Goal: Task Accomplishment & Management: Manage account settings

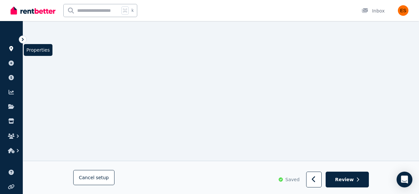
click at [10, 49] on icon at bounding box center [11, 48] width 4 height 5
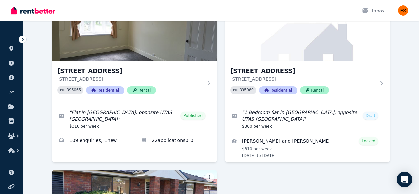
scroll to position [80, 0]
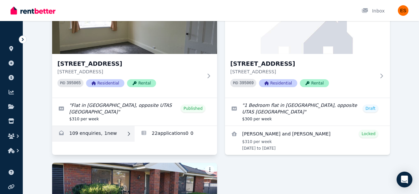
click at [113, 132] on link "Enquiries for Unit 2/55 Invermay Rd, Invermay" at bounding box center [93, 134] width 82 height 16
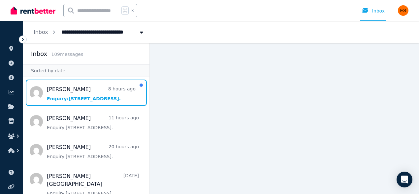
click at [83, 89] on span "Message list" at bounding box center [86, 93] width 126 height 26
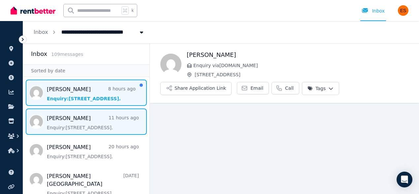
click at [82, 123] on span "Message list" at bounding box center [86, 122] width 126 height 26
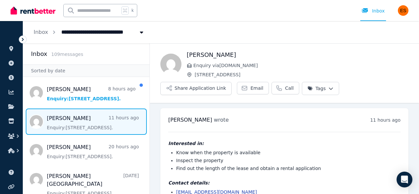
scroll to position [22, 0]
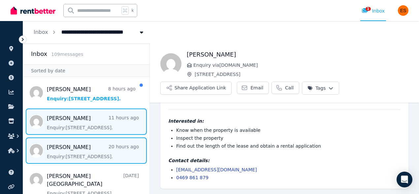
click at [86, 154] on span "Message list" at bounding box center [86, 151] width 126 height 26
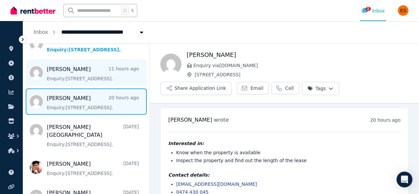
scroll to position [50, 0]
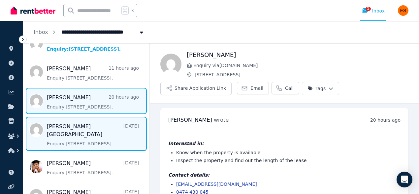
click at [75, 131] on span "Message list" at bounding box center [86, 134] width 126 height 34
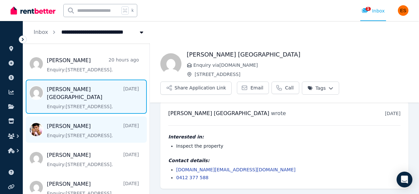
scroll to position [87, 0]
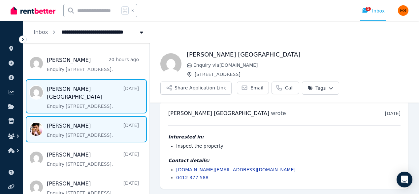
click at [74, 129] on span "Message list" at bounding box center [86, 129] width 126 height 26
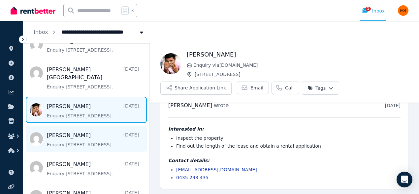
scroll to position [107, 0]
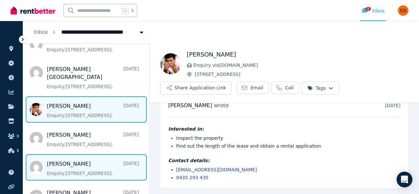
click at [79, 155] on span "Message list" at bounding box center [86, 168] width 126 height 26
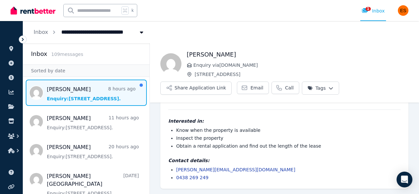
click at [97, 86] on span "Message list" at bounding box center [86, 93] width 126 height 26
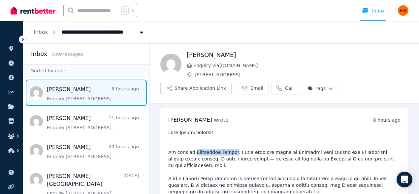
drag, startPoint x: 193, startPoint y: 152, endPoint x: 230, endPoint y: 153, distance: 36.9
copy pre "Imaranbhai Paliza"
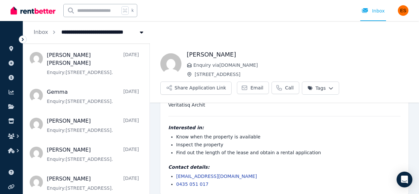
scroll to position [1451, 0]
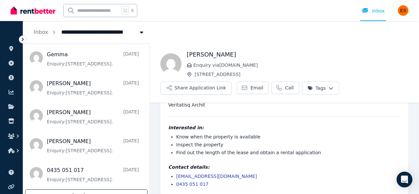
click at [85, 190] on div "Load more" at bounding box center [86, 196] width 122 height 13
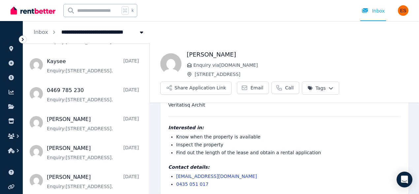
scroll to position [1902, 0]
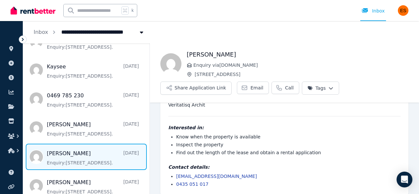
click at [77, 164] on span "Message list" at bounding box center [86, 157] width 126 height 26
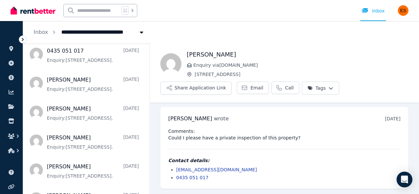
scroll to position [1570, 0]
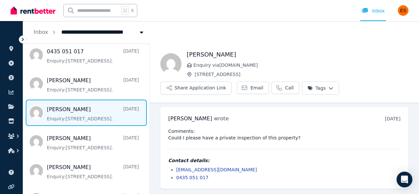
click at [63, 115] on span "Message list" at bounding box center [86, 113] width 126 height 26
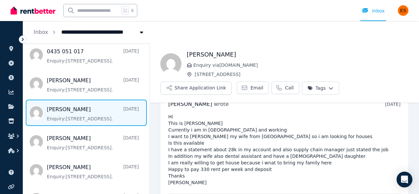
scroll to position [14, 0]
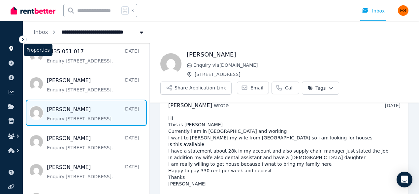
click at [10, 49] on icon at bounding box center [11, 48] width 4 height 5
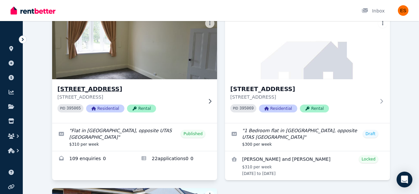
scroll to position [55, 0]
click at [199, 96] on p "[STREET_ADDRESS]" at bounding box center [129, 97] width 145 height 7
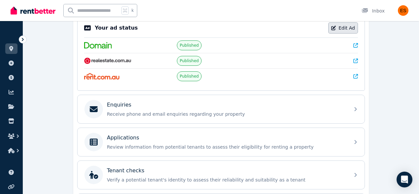
scroll to position [130, 0]
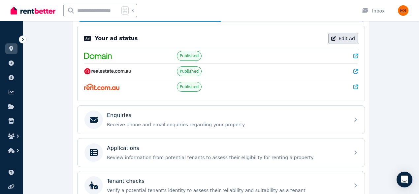
click at [345, 33] on link "Edit Ad" at bounding box center [343, 38] width 30 height 11
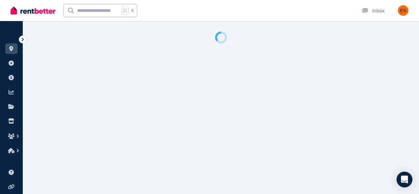
select select "**********"
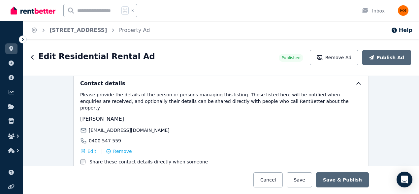
scroll to position [1079, 0]
click at [90, 148] on span "Edit" at bounding box center [91, 151] width 9 height 7
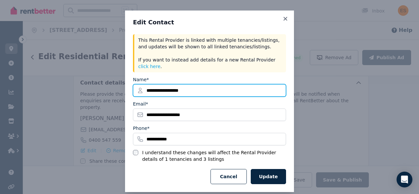
drag, startPoint x: 152, startPoint y: 92, endPoint x: 247, endPoint y: 92, distance: 95.2
click at [247, 92] on input "**********" at bounding box center [209, 90] width 153 height 13
type input "****"
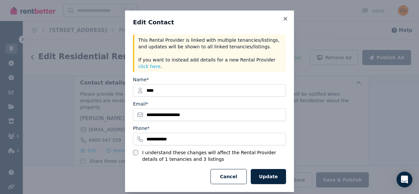
click at [268, 179] on button "Update" at bounding box center [267, 176] width 35 height 15
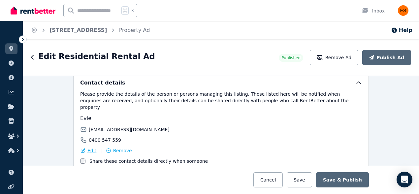
click at [90, 148] on span "Edit" at bounding box center [91, 151] width 9 height 7
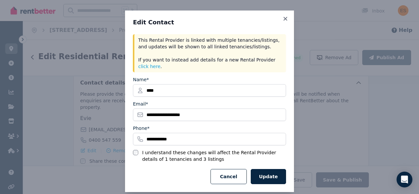
scroll to position [9, 0]
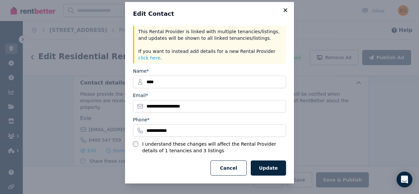
click at [284, 11] on icon at bounding box center [285, 10] width 7 height 6
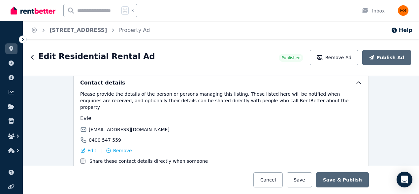
click at [40, 113] on div "**********" at bounding box center [220, 135] width 395 height 119
click at [11, 46] on icon at bounding box center [11, 48] width 4 height 5
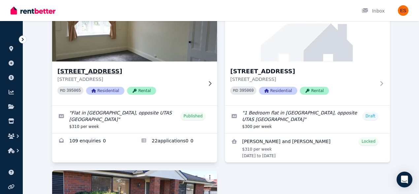
scroll to position [73, 0]
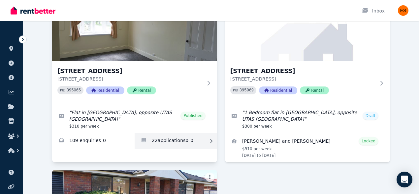
click at [182, 143] on link "Applications for Unit 2/55 Invermay Rd, Invermay" at bounding box center [175, 141] width 82 height 16
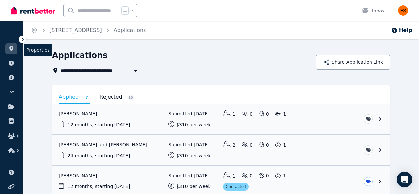
click at [12, 49] on icon at bounding box center [11, 48] width 4 height 5
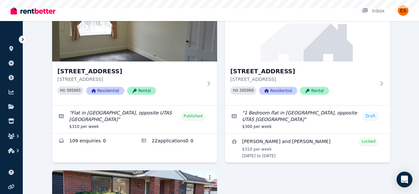
scroll to position [82, 0]
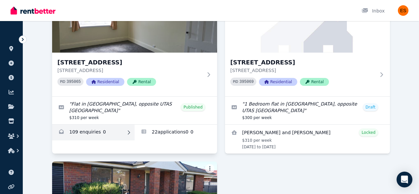
click at [104, 134] on link "Enquiries for Unit 2/55 Invermay Rd, Invermay" at bounding box center [93, 133] width 82 height 16
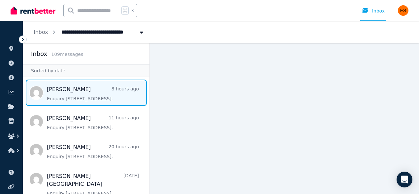
click at [94, 99] on span "Message list" at bounding box center [86, 93] width 126 height 26
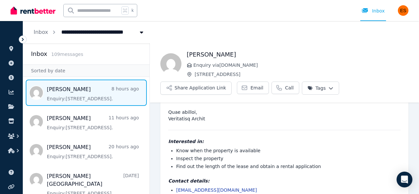
scroll to position [192, 0]
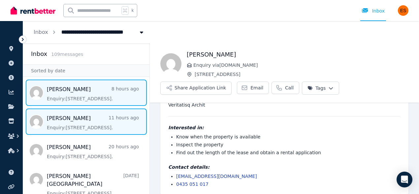
click at [82, 121] on span "Message list" at bounding box center [86, 122] width 126 height 26
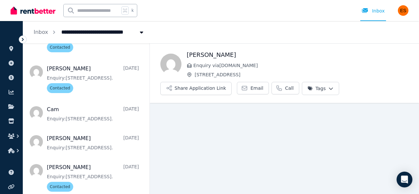
scroll to position [22, 0]
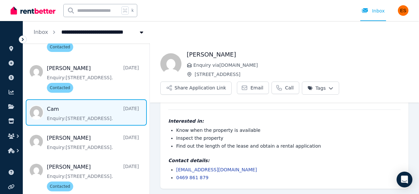
click at [85, 108] on span "Message list" at bounding box center [86, 113] width 126 height 26
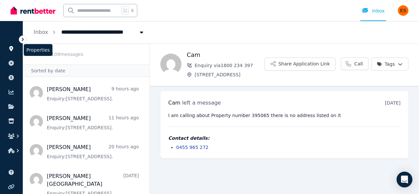
click at [8, 47] on icon at bounding box center [11, 48] width 7 height 5
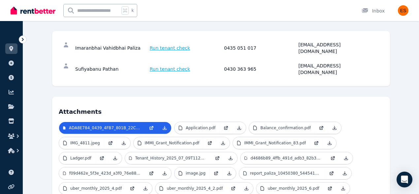
scroll to position [153, 0]
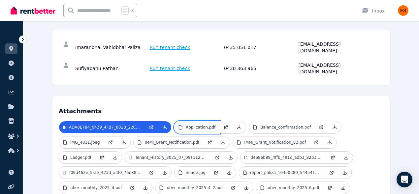
click at [202, 125] on p "Application.pdf" at bounding box center [201, 127] width 30 height 5
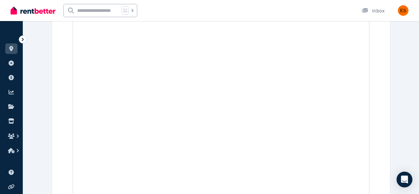
scroll to position [477, 0]
